Goal: Task Accomplishment & Management: Manage account settings

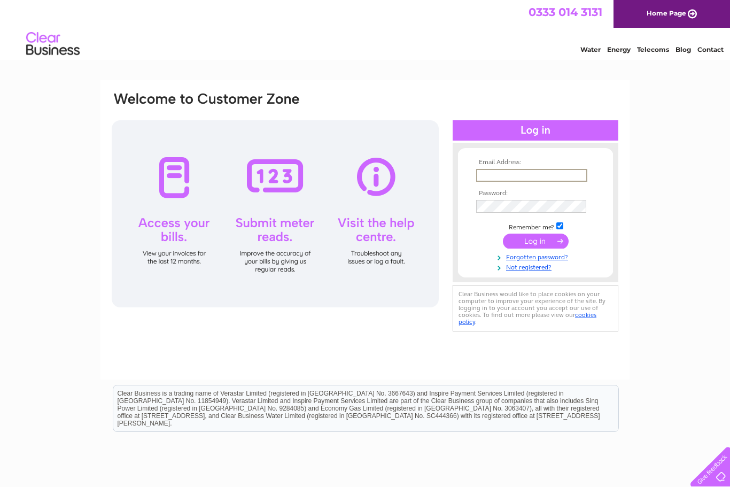
type input "Thelordnelsonarms@gmail.com"
click at [536, 242] on input "submit" at bounding box center [536, 241] width 66 height 15
click at [555, 239] on input "submit" at bounding box center [536, 239] width 66 height 15
click at [559, 236] on input "submit" at bounding box center [536, 239] width 66 height 15
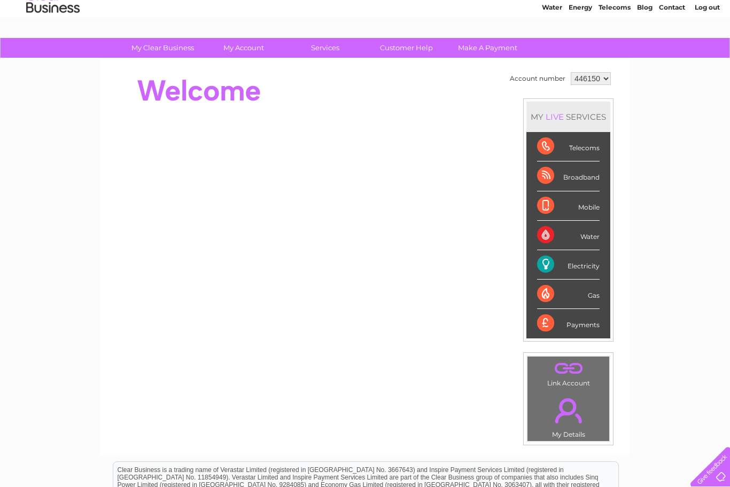
scroll to position [39, 0]
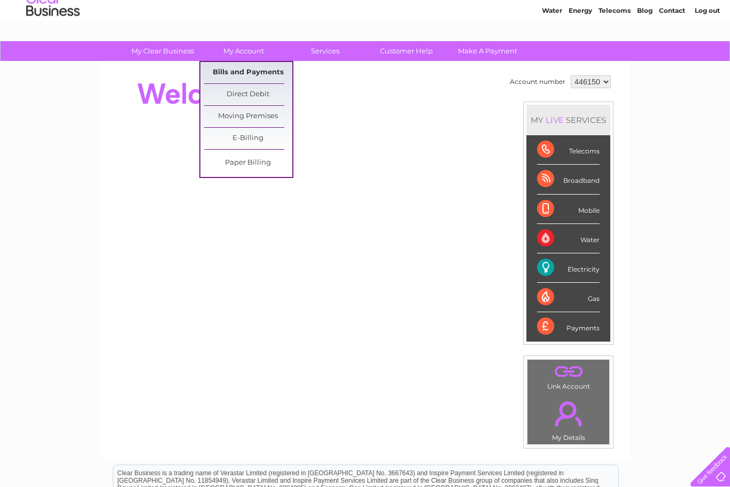
click at [247, 72] on link "Bills and Payments" at bounding box center [248, 72] width 88 height 21
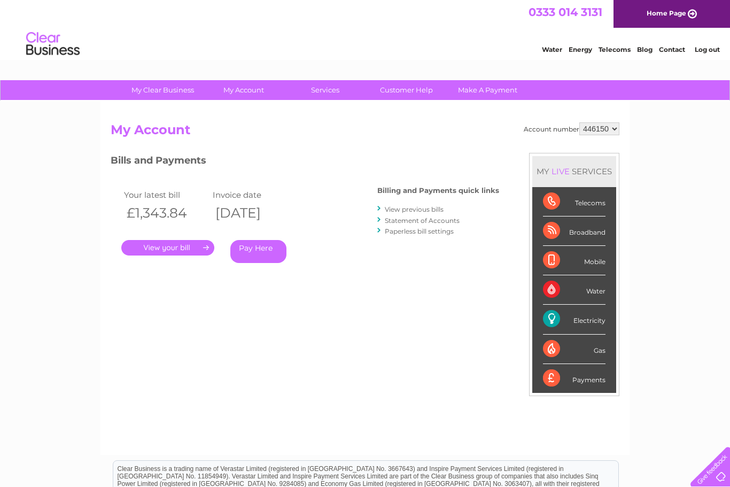
click at [181, 244] on link "." at bounding box center [167, 247] width 93 height 15
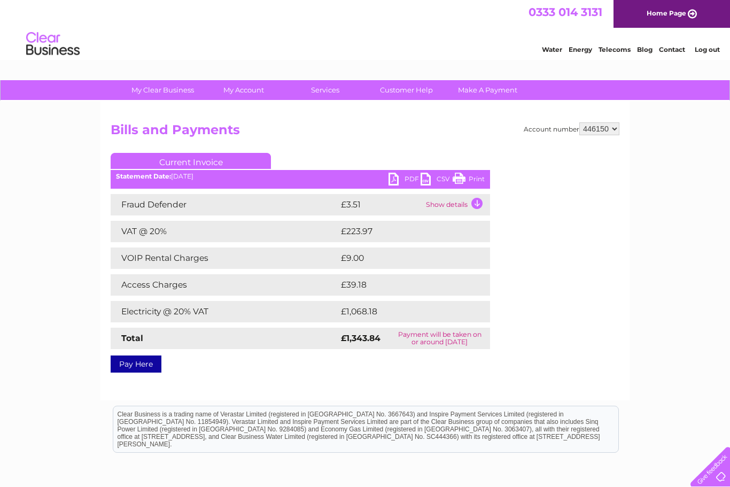
click at [392, 176] on link "PDF" at bounding box center [405, 180] width 32 height 15
